Goal: Book appointment/travel/reservation

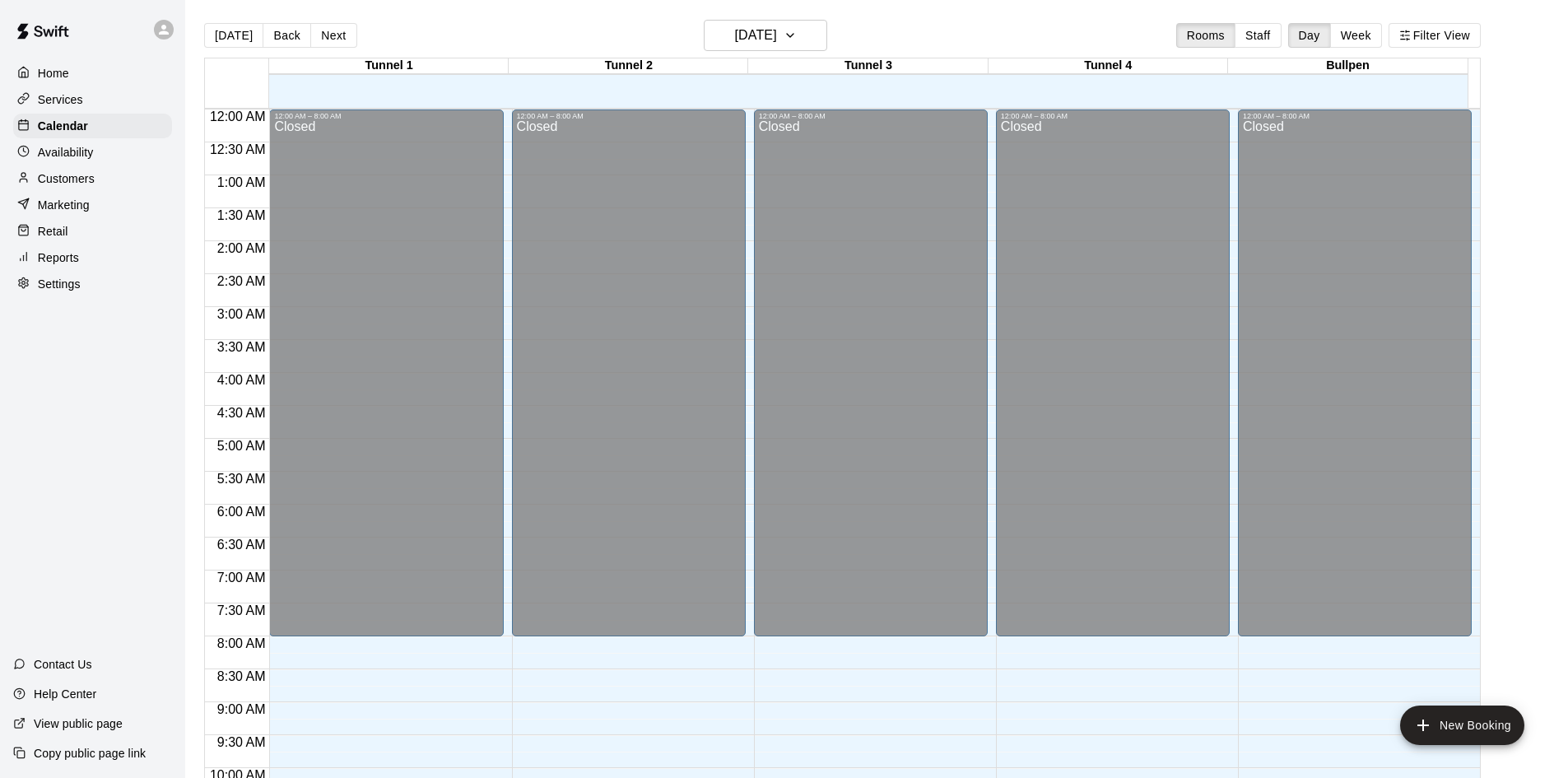
scroll to position [895, 0]
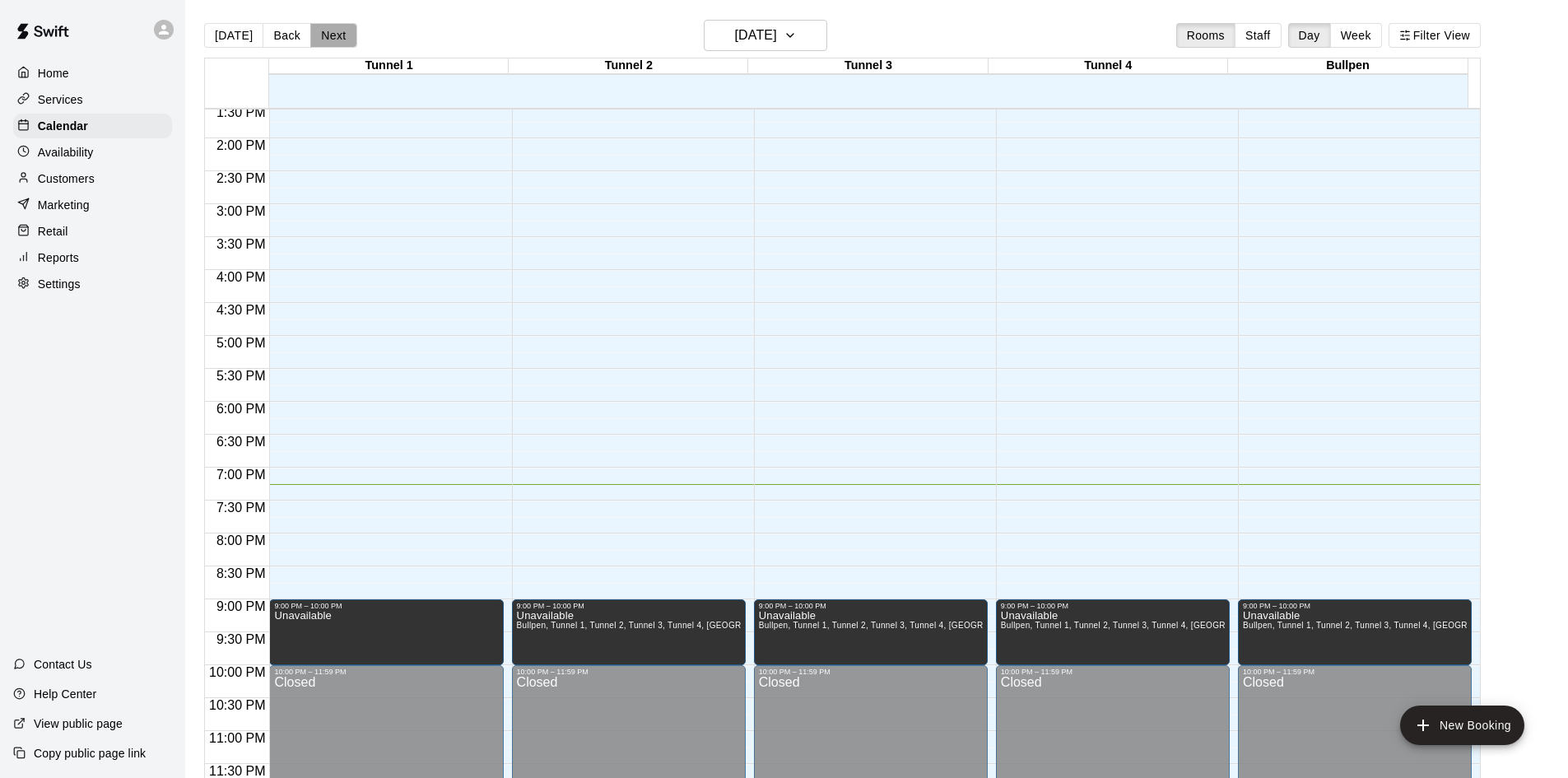
click at [313, 37] on button "Next" at bounding box center [333, 35] width 46 height 25
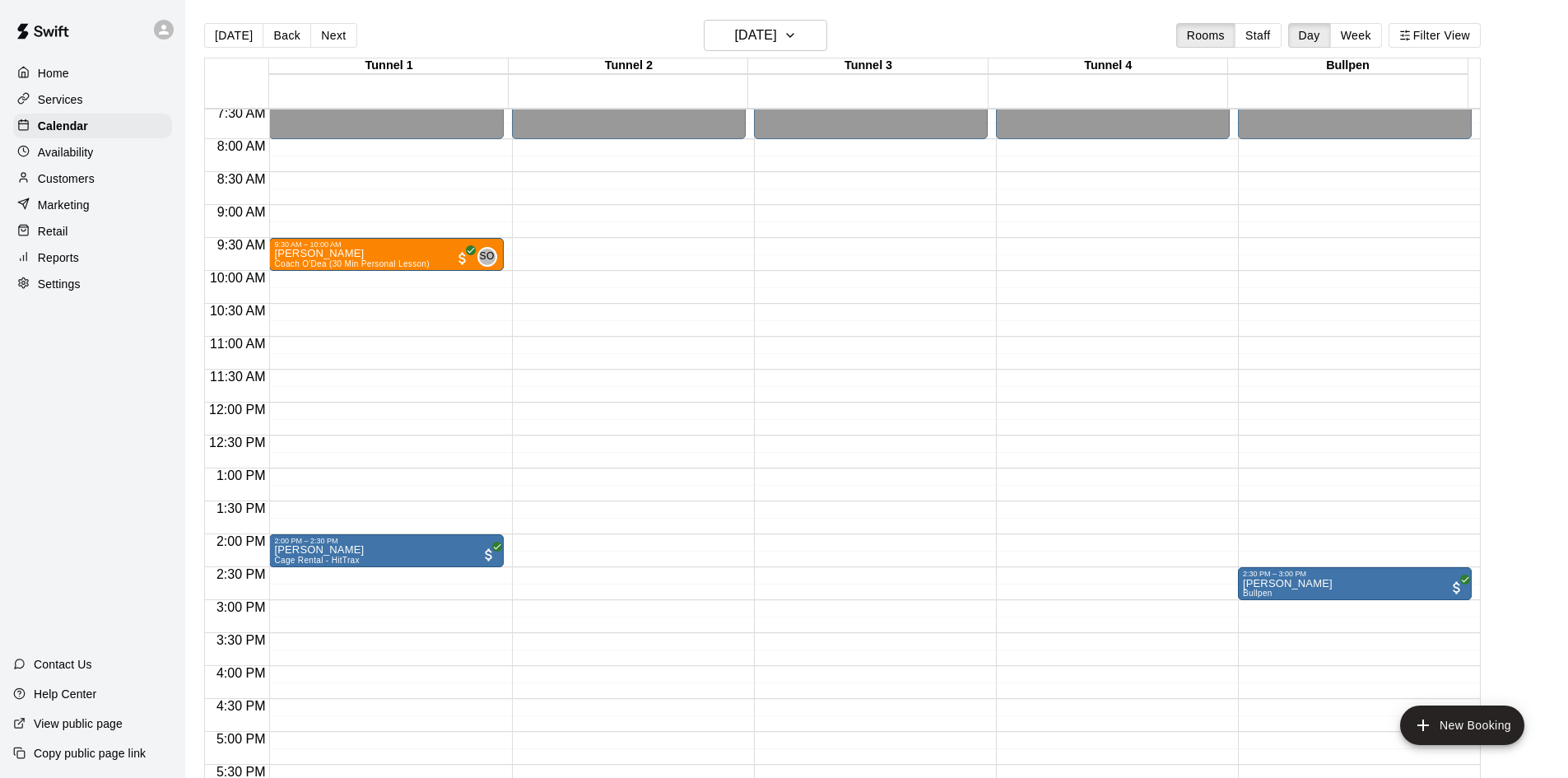
scroll to position [484, 0]
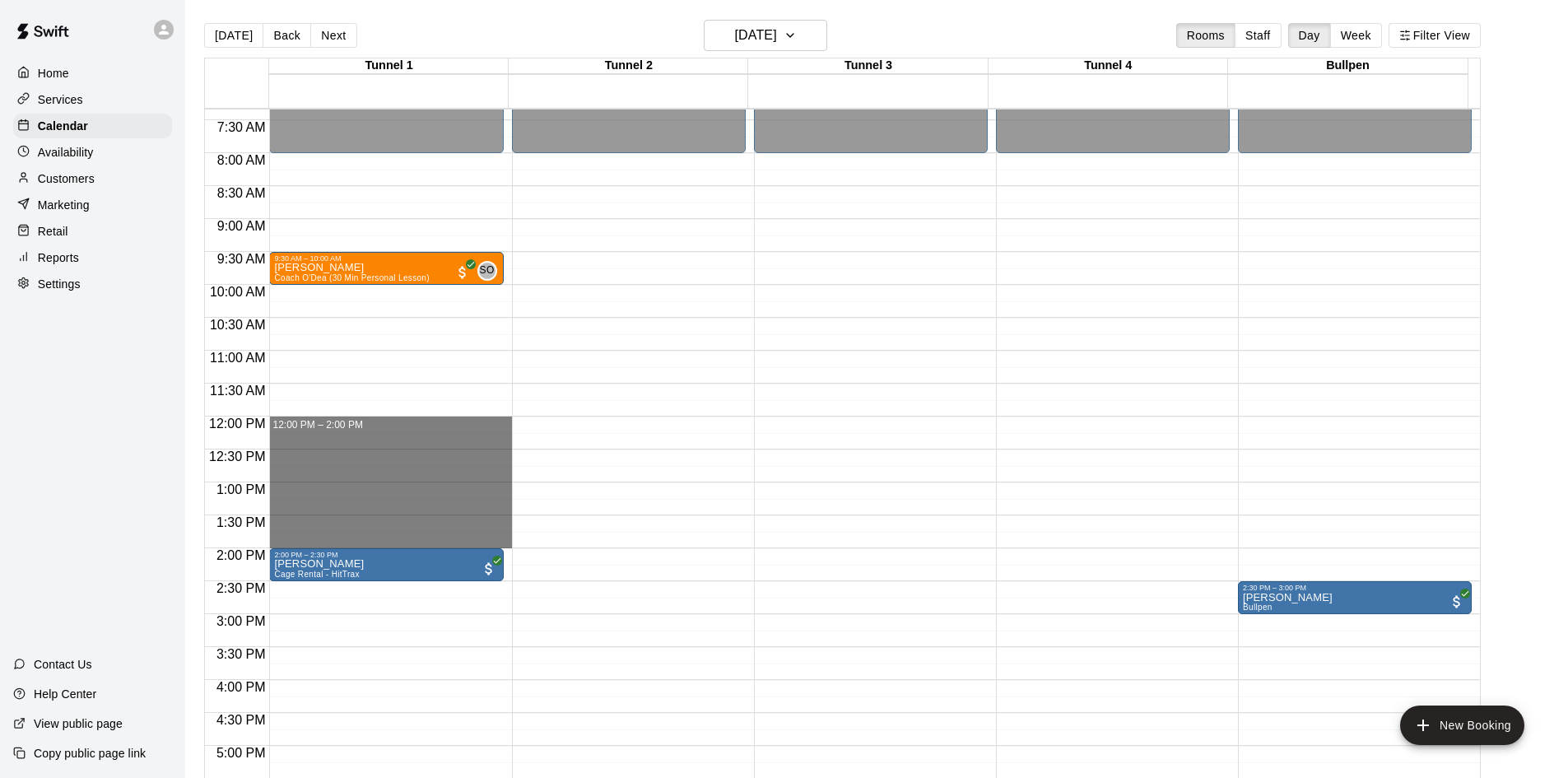
drag, startPoint x: 418, startPoint y: 433, endPoint x: 419, endPoint y: 542, distance: 109.0
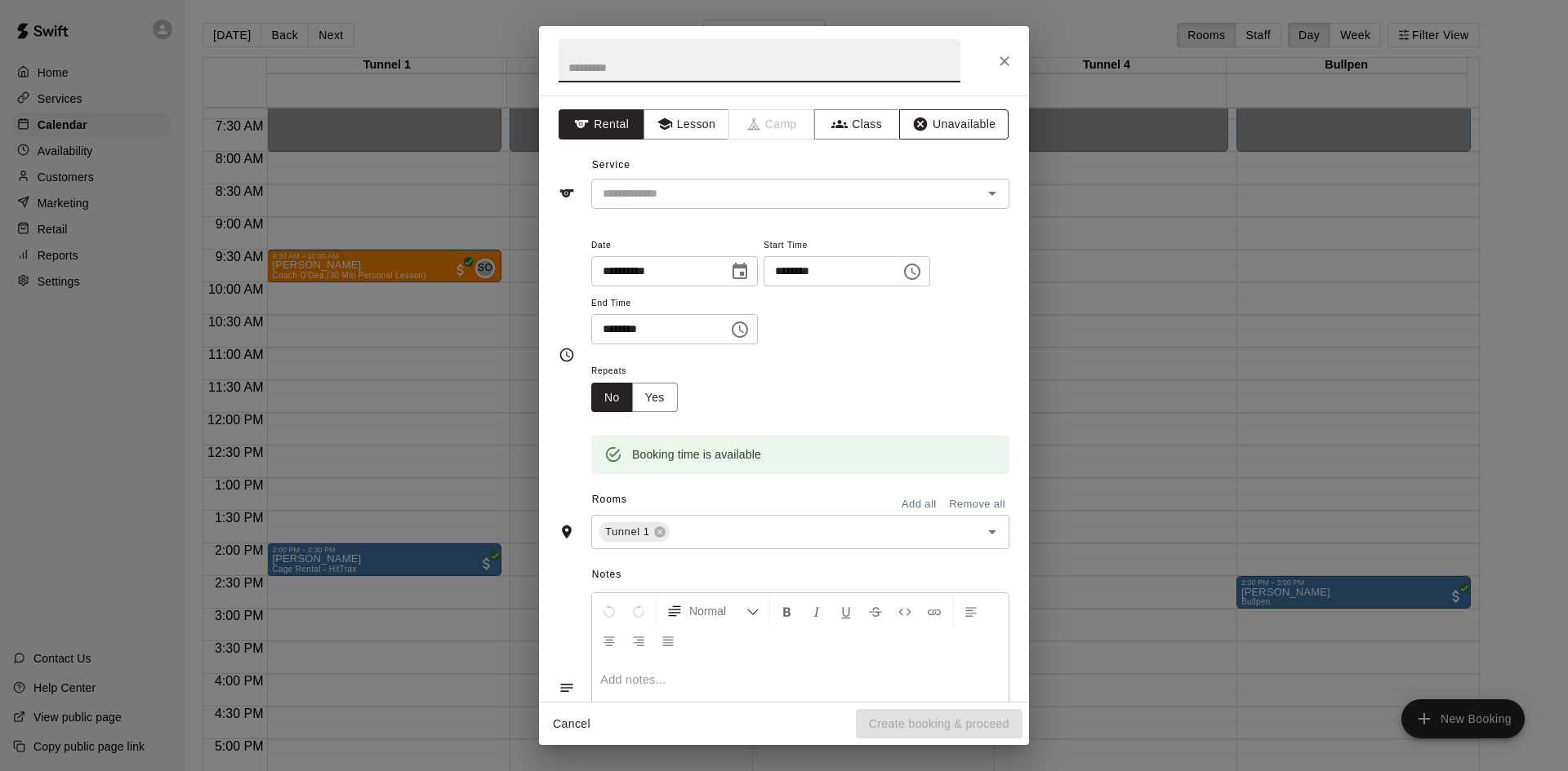
click at [914, 138] on button "Unavailable" at bounding box center [954, 124] width 109 height 30
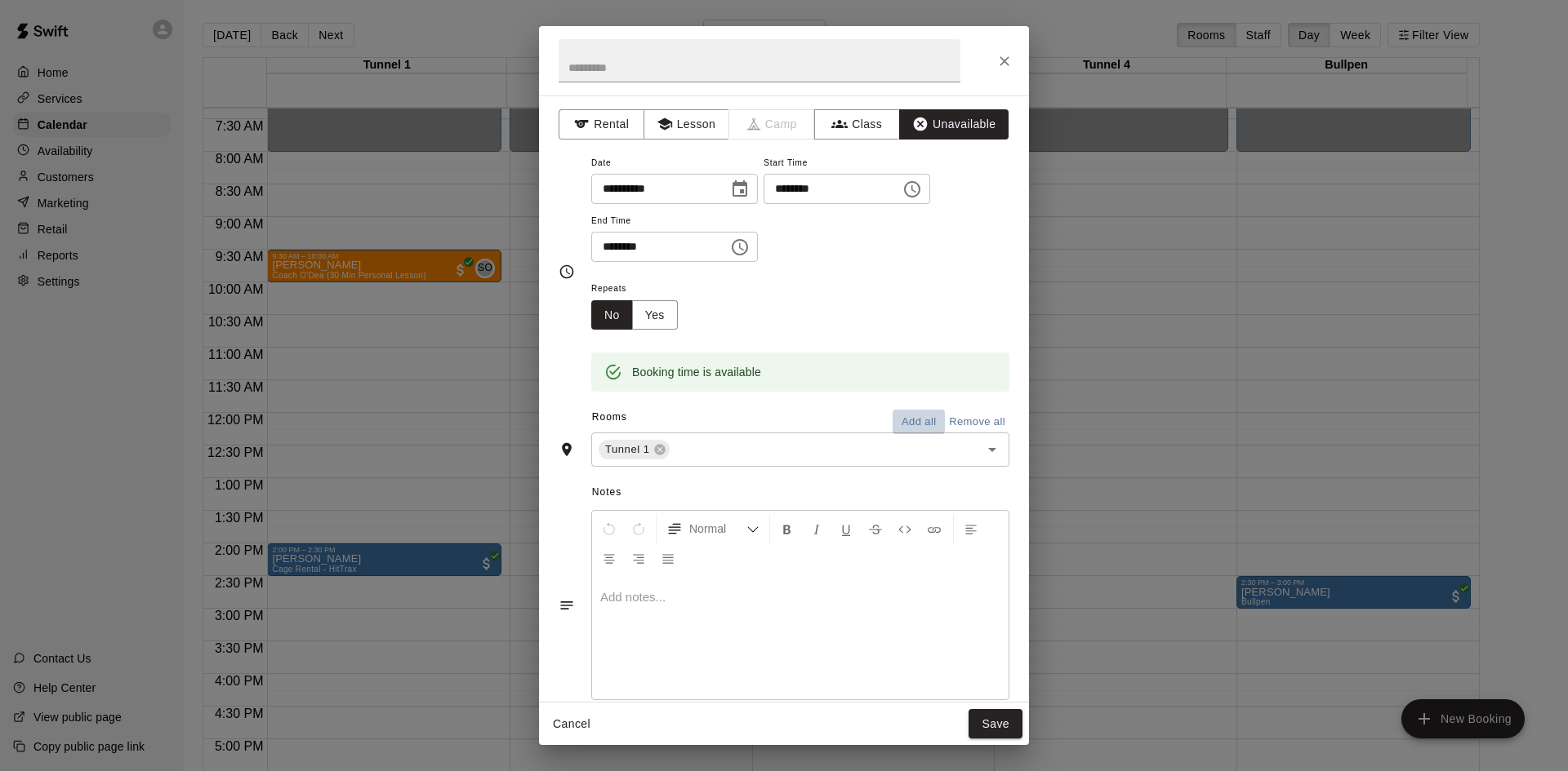
click at [903, 410] on button "Add all" at bounding box center [919, 422] width 53 height 25
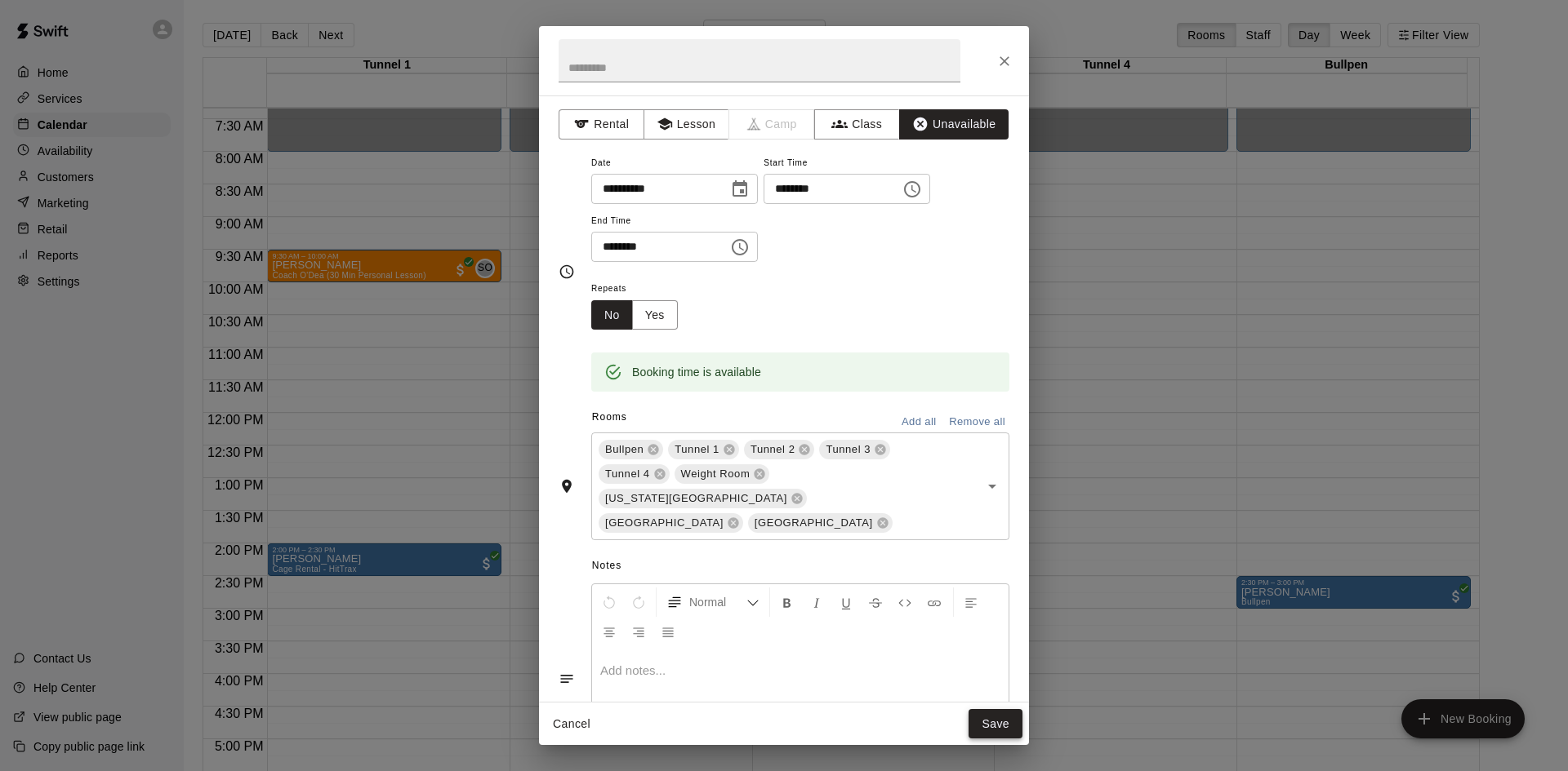
click at [1014, 715] on button "Save" at bounding box center [995, 724] width 54 height 30
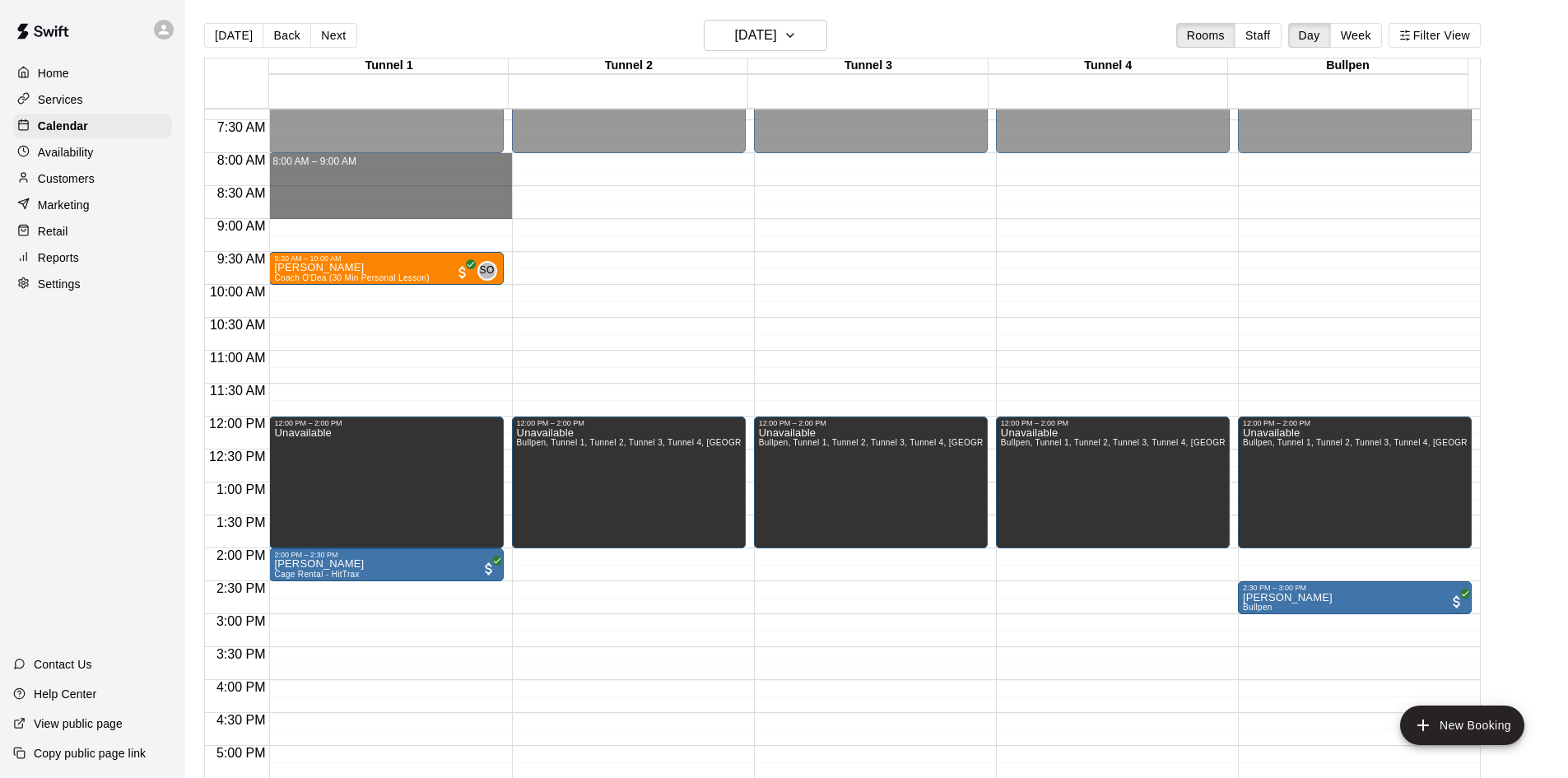
drag, startPoint x: 372, startPoint y: 160, endPoint x: 375, endPoint y: 208, distance: 48.1
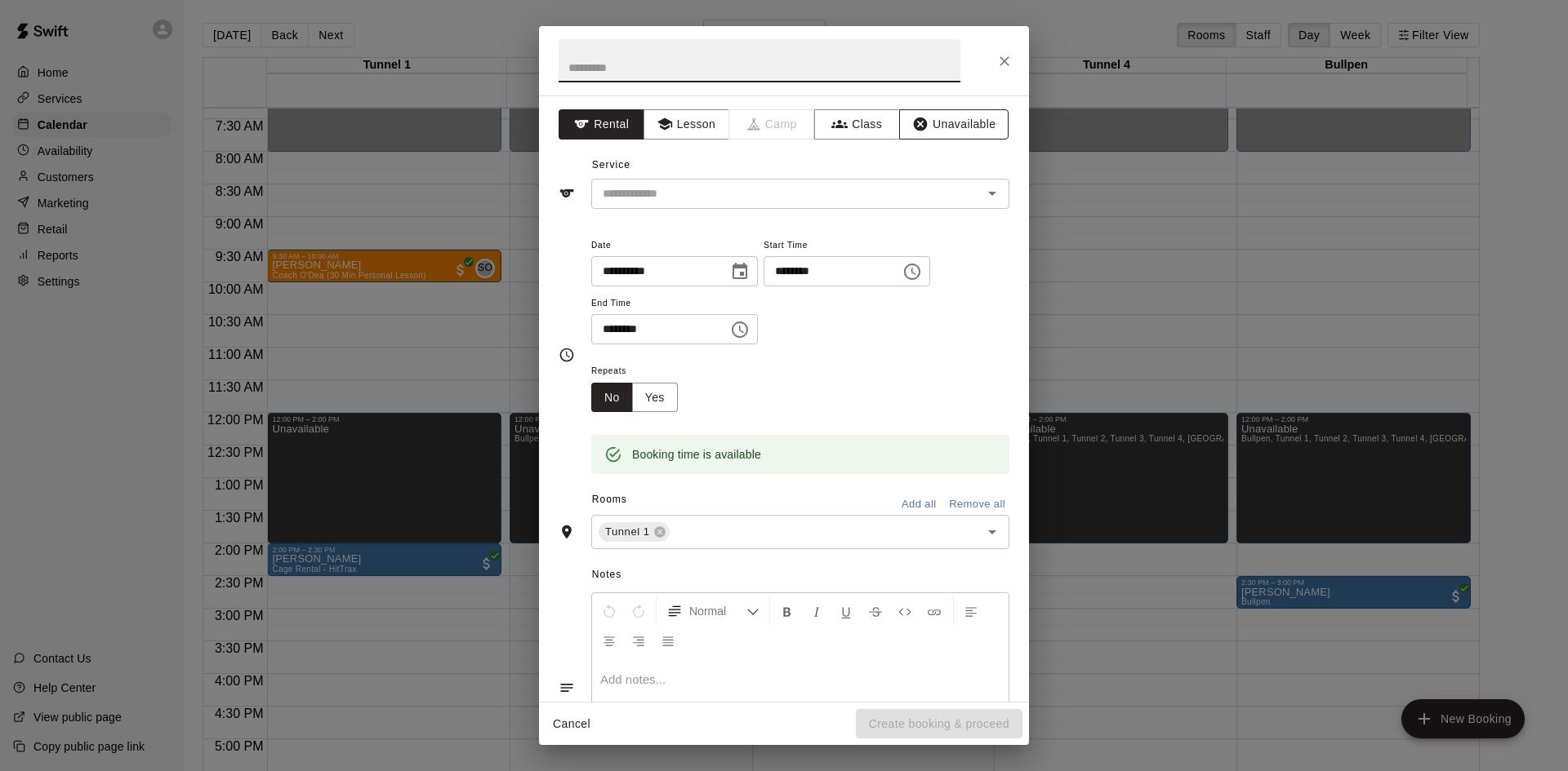
click at [925, 131] on button "Unavailable" at bounding box center [954, 124] width 109 height 30
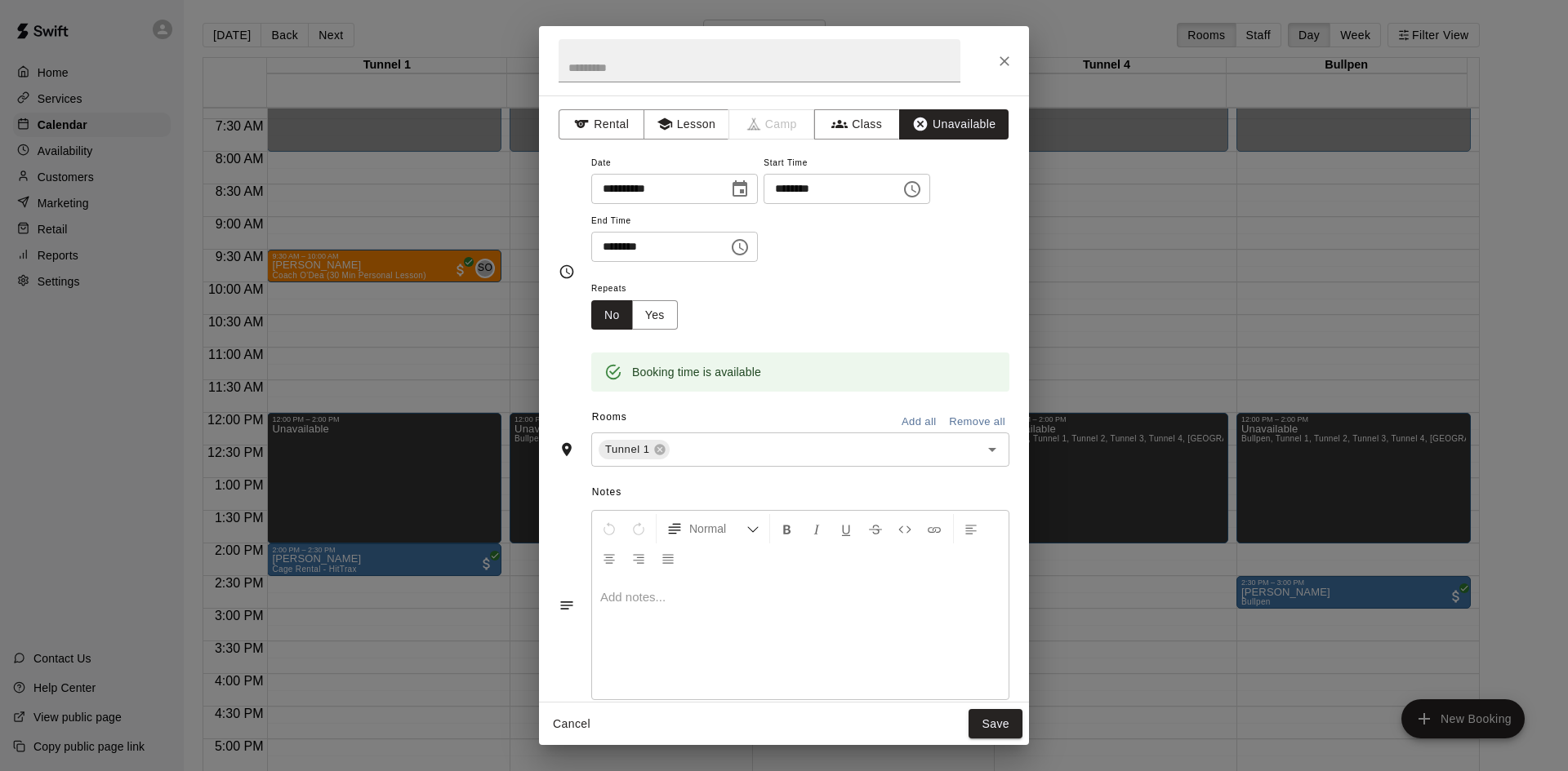
click at [904, 411] on button "Add all" at bounding box center [919, 422] width 53 height 25
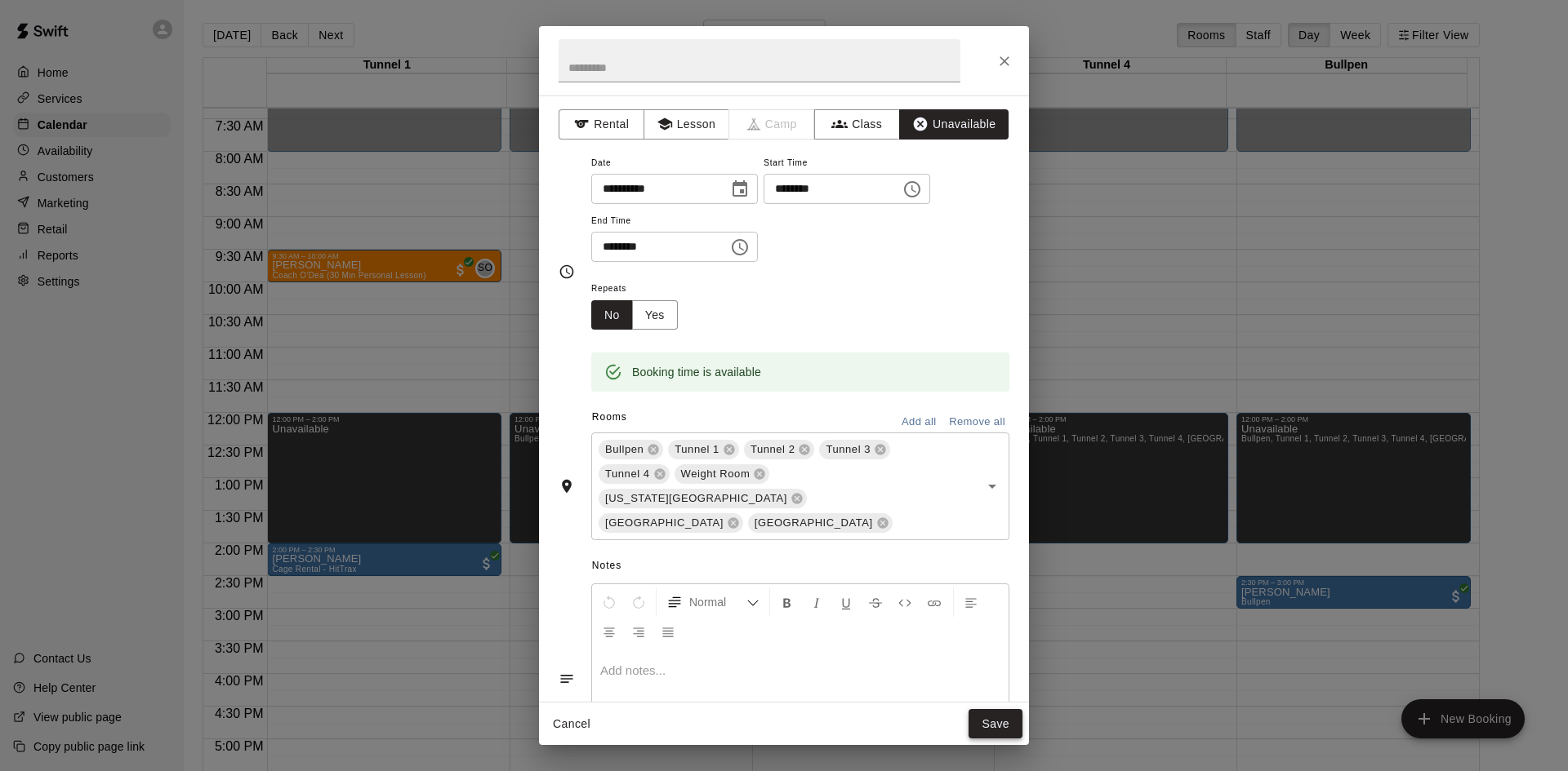
click at [993, 724] on button "Save" at bounding box center [995, 724] width 54 height 30
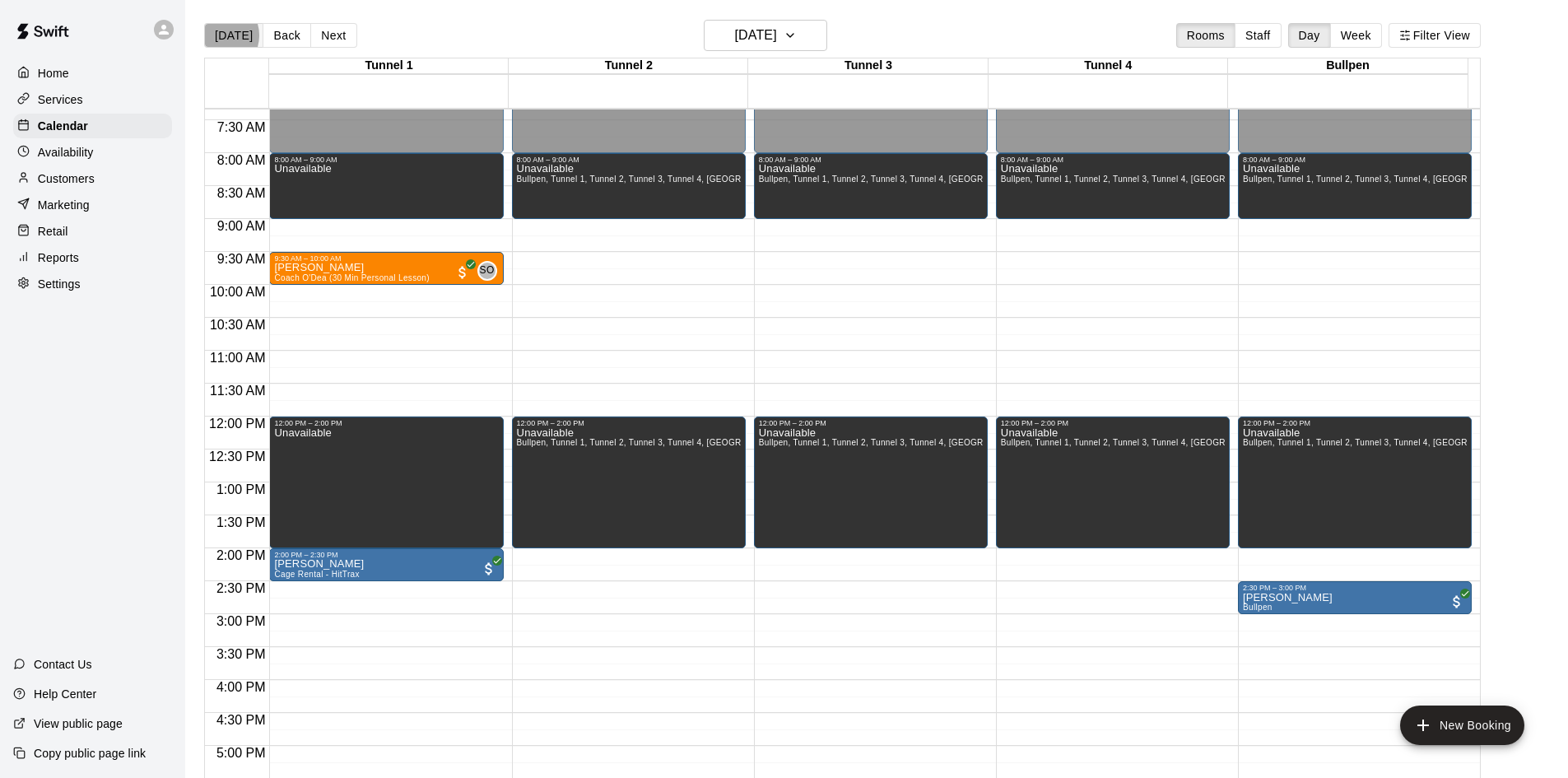
click at [217, 36] on button "[DATE]" at bounding box center [234, 35] width 60 height 25
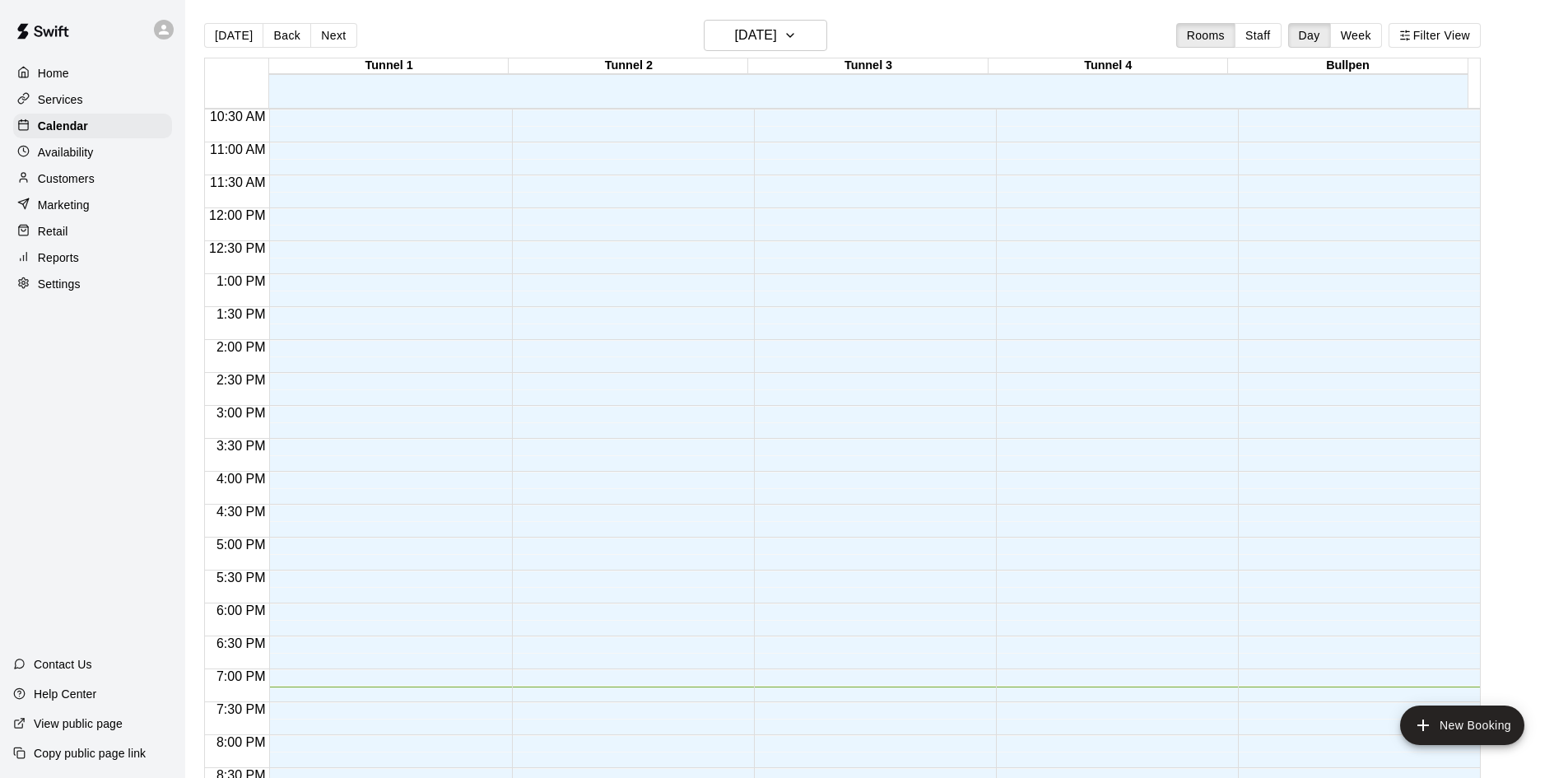
scroll to position [895, 0]
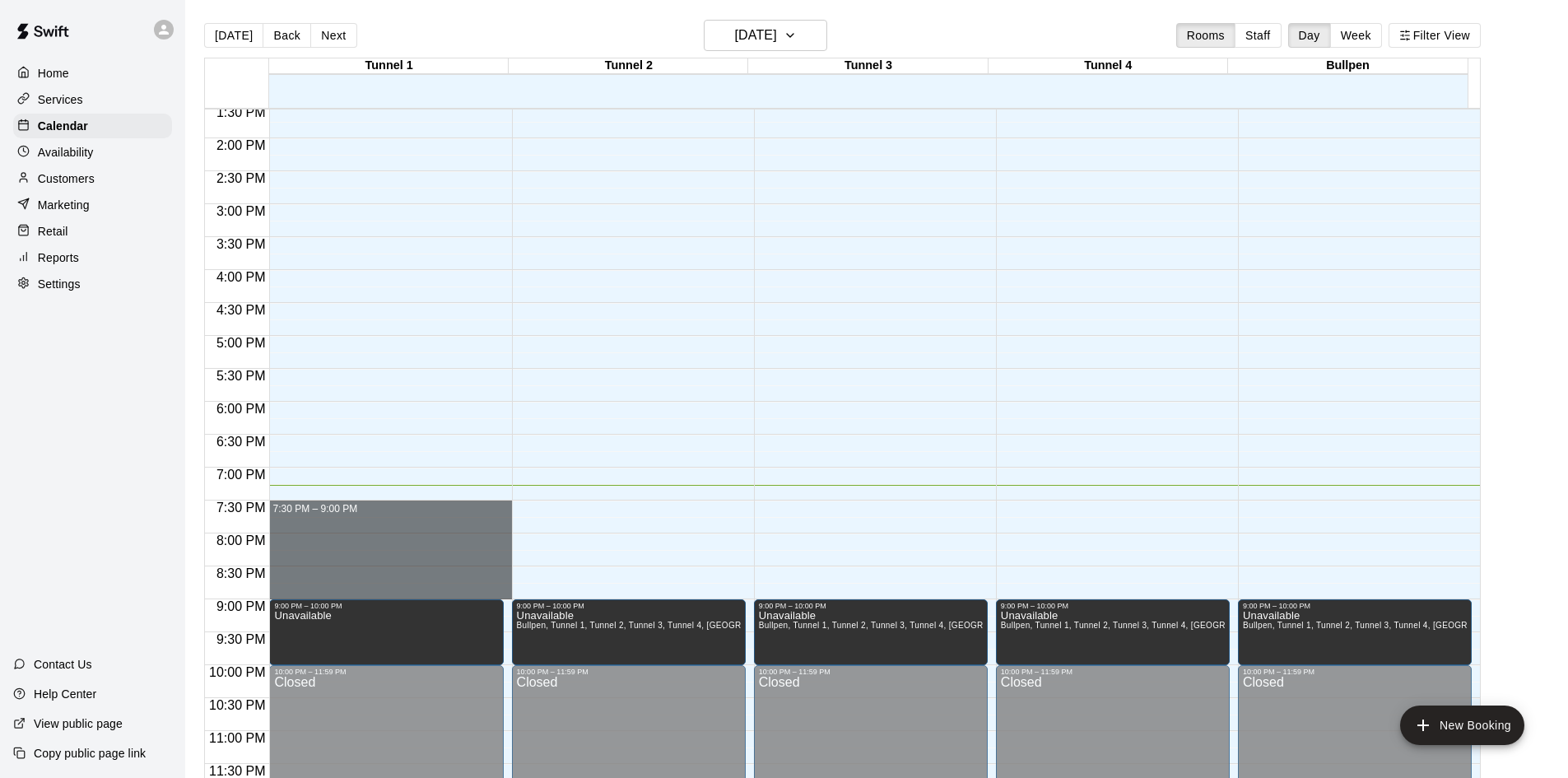
drag, startPoint x: 417, startPoint y: 510, endPoint x: 428, endPoint y: 594, distance: 84.7
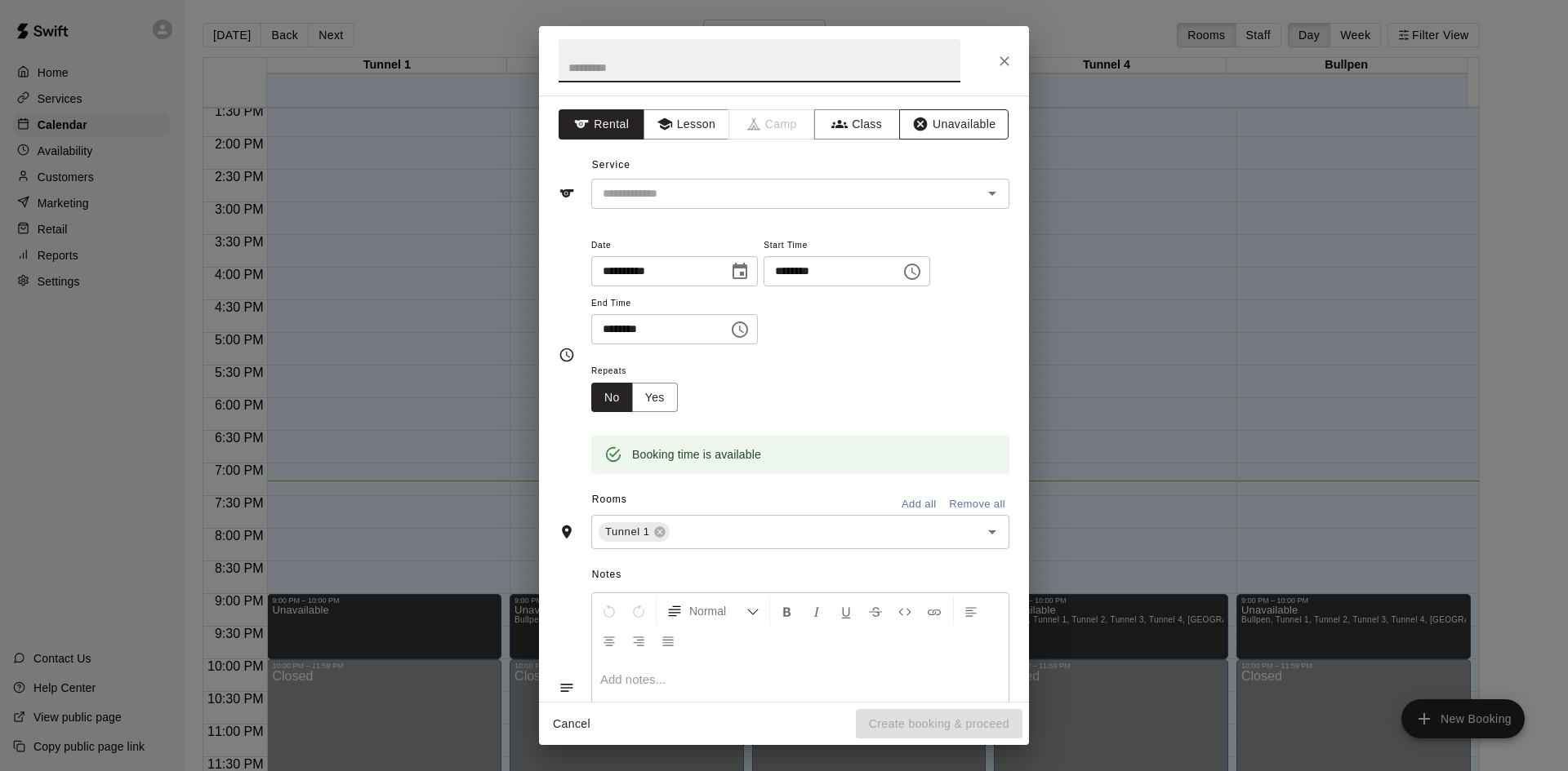
click at [945, 125] on button "Unavailable" at bounding box center [954, 124] width 109 height 30
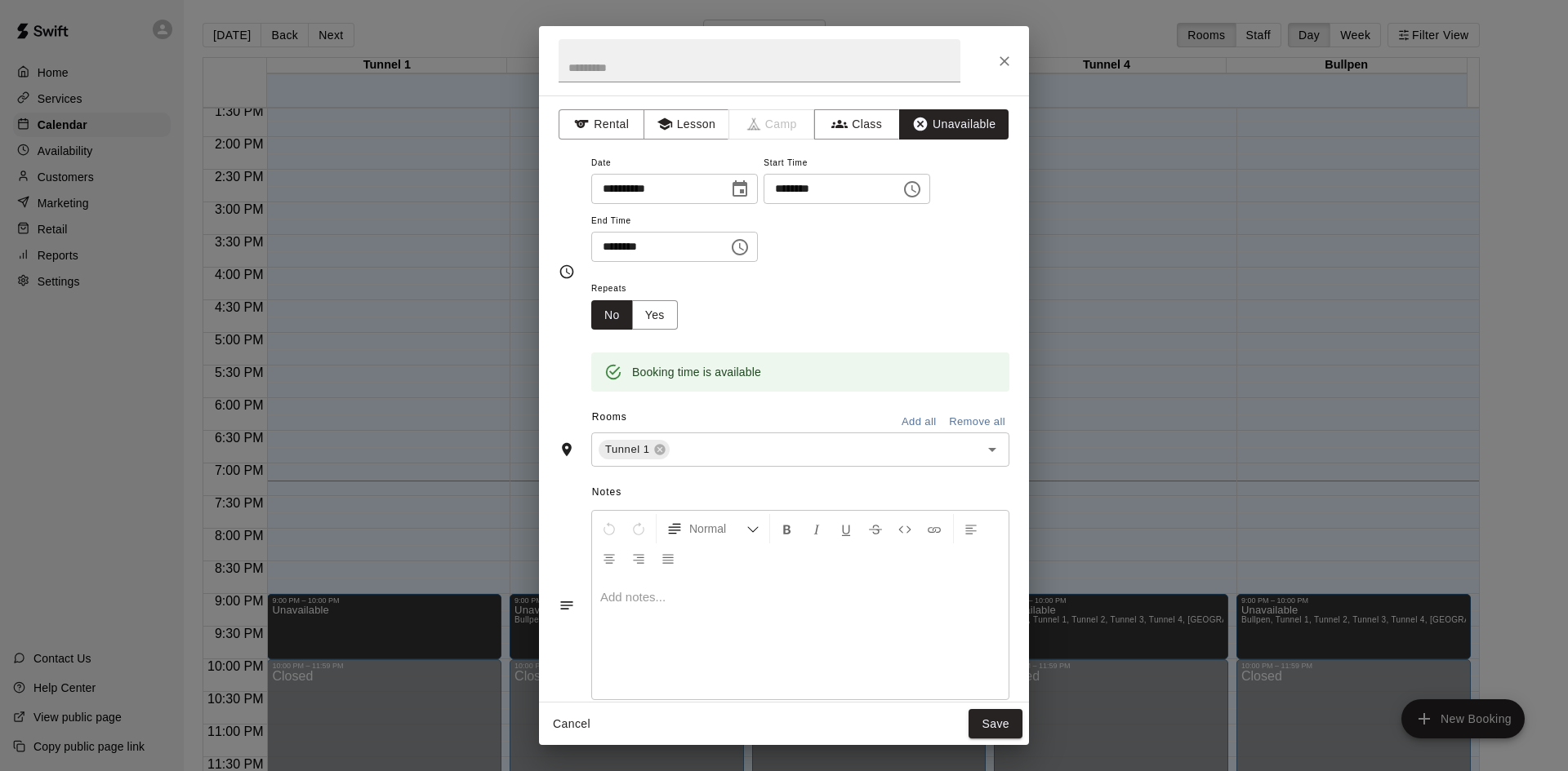
click at [894, 424] on button "Add all" at bounding box center [919, 422] width 53 height 25
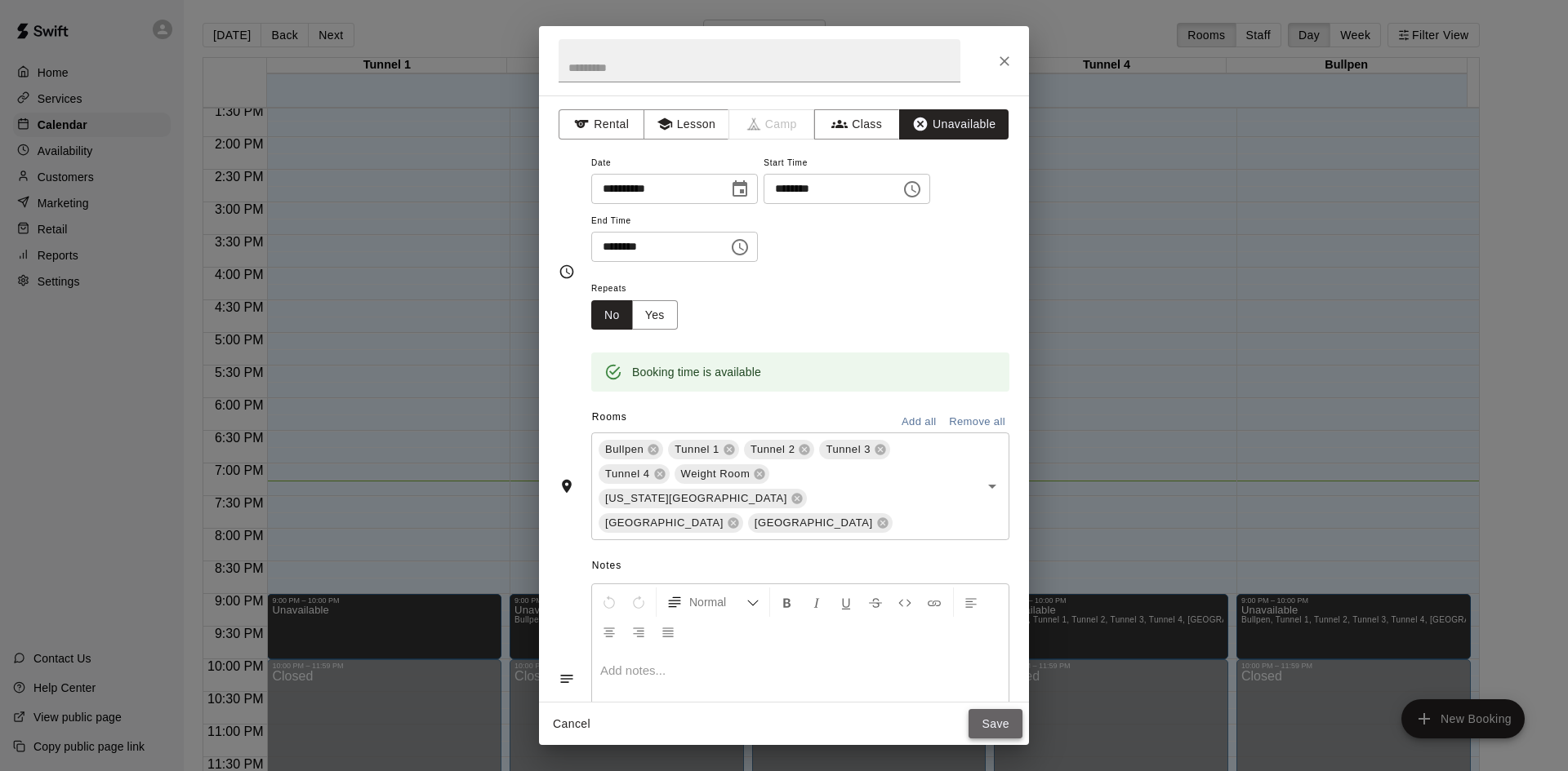
click at [994, 730] on button "Save" at bounding box center [995, 724] width 54 height 30
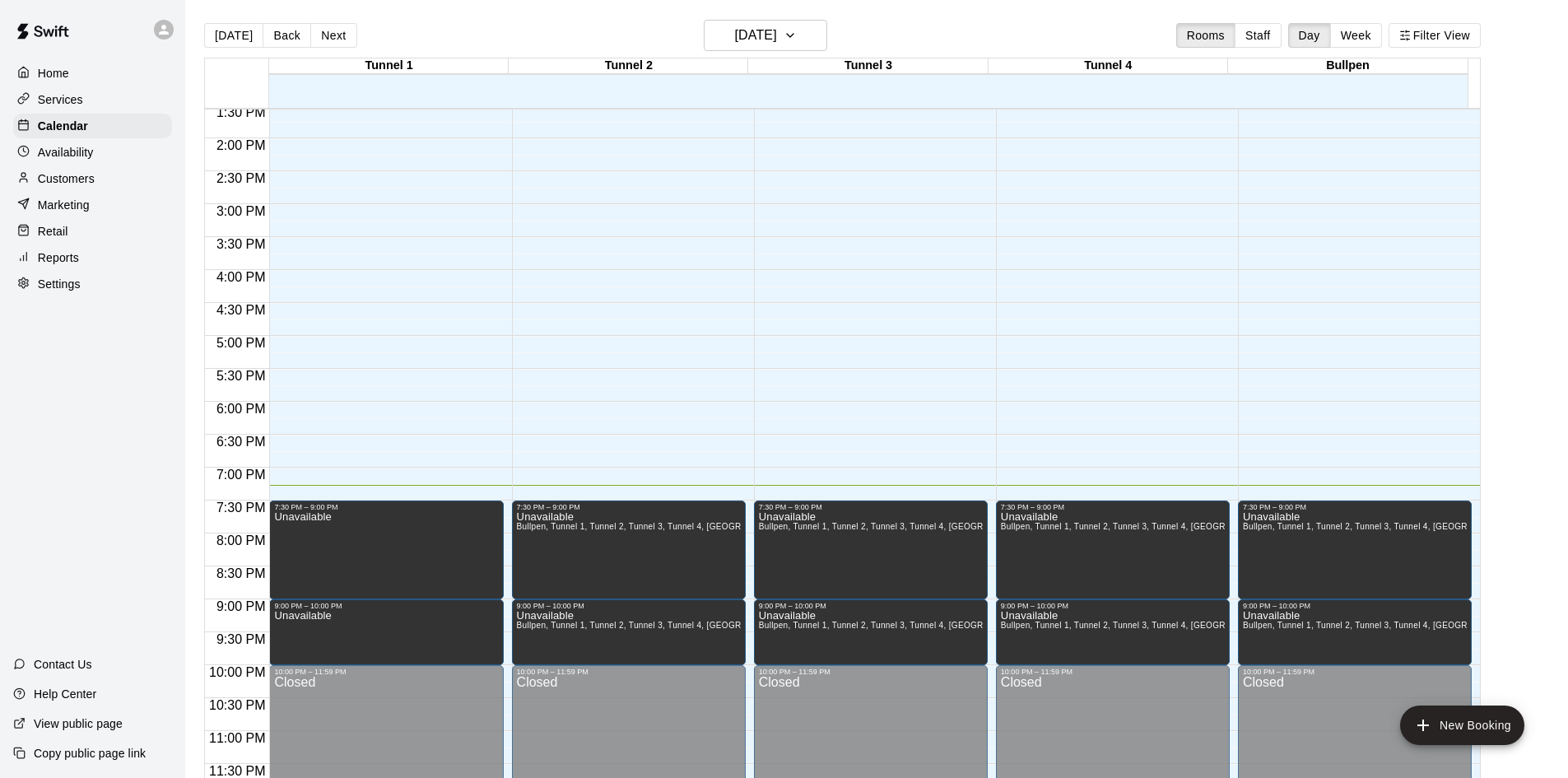
drag, startPoint x: 1527, startPoint y: 316, endPoint x: 1519, endPoint y: 319, distance: 8.5
click at [1528, 316] on main "[DATE] Back [DATE][DATE] Rooms Staff Day Week Filter View Tunnel 1 13 [GEOGRAPH…" at bounding box center [877, 409] width 1370 height 778
